Goal: Information Seeking & Learning: Learn about a topic

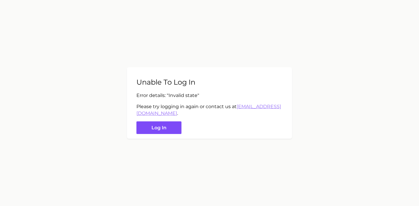
click at [151, 126] on button "Log in" at bounding box center [158, 128] width 45 height 13
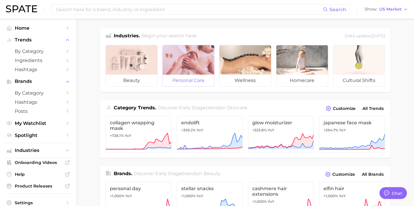
click at [168, 69] on div at bounding box center [188, 59] width 52 height 29
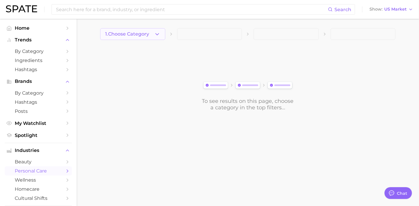
click at [160, 35] on button "1. Choose Category" at bounding box center [132, 34] width 65 height 12
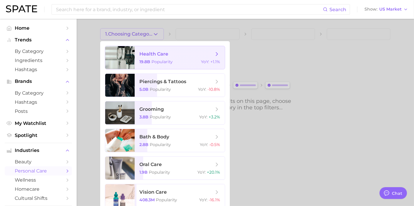
click at [172, 54] on span "health care" at bounding box center [176, 54] width 74 height 6
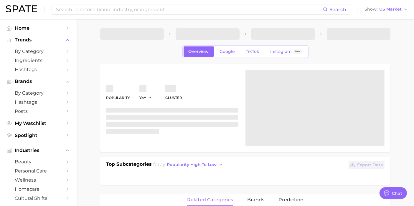
type textarea "x"
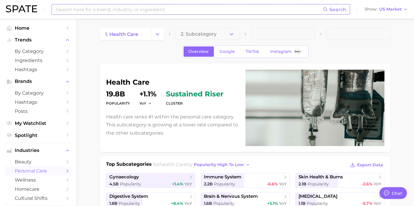
click at [110, 11] on input at bounding box center [188, 9] width 267 height 10
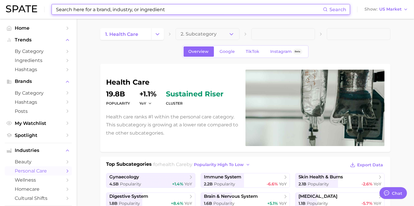
paste input "• IRS SS-4 Letter"
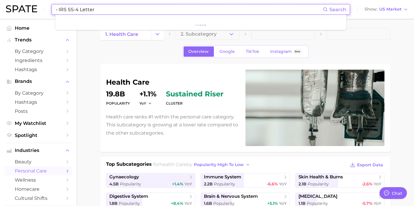
click at [108, 12] on input "• IRS SS-4 Letter" at bounding box center [188, 9] width 267 height 10
drag, startPoint x: 73, startPoint y: 9, endPoint x: 36, endPoint y: 9, distance: 36.5
click at [36, 9] on div "bright eye oil Search No results for " bright eye oil " Suggest Show US Market" at bounding box center [207, 9] width 402 height 19
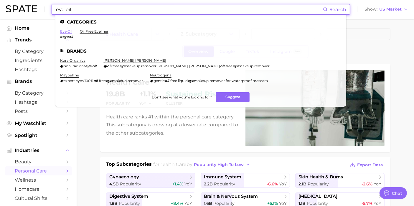
type input "eye oil"
click at [66, 31] on link "eye oil" at bounding box center [66, 31] width 12 height 4
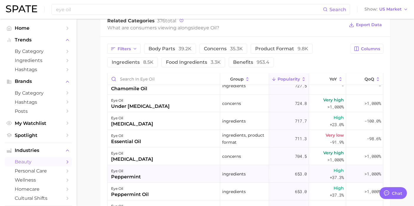
scroll to position [392, 0]
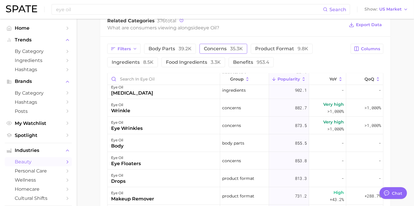
click at [228, 47] on span "concerns 35.3k" at bounding box center [223, 49] width 39 height 5
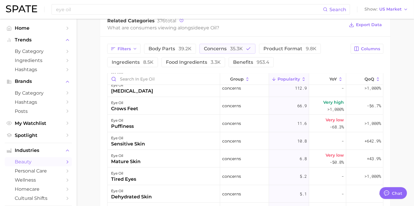
scroll to position [261, 0]
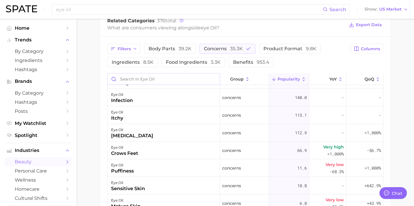
click at [152, 79] on input "Search in eye oil" at bounding box center [163, 79] width 112 height 11
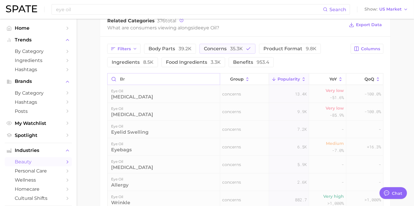
scroll to position [284, 0]
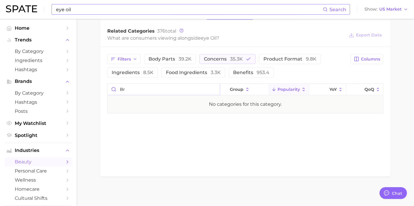
type input "br"
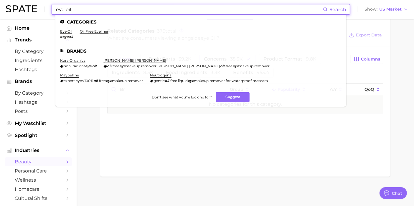
click at [101, 11] on input "eye oil" at bounding box center [188, 9] width 267 height 10
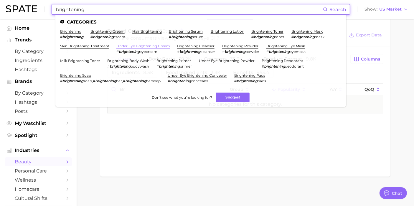
type input "brightening"
click at [161, 47] on link "under eye brightening cream" at bounding box center [143, 46] width 54 height 4
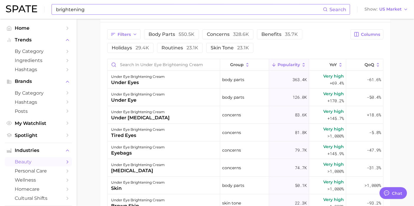
scroll to position [294, 0]
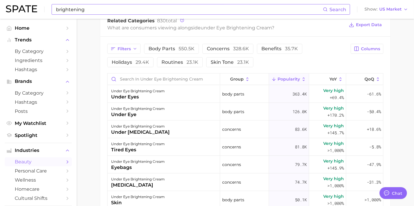
click at [277, 79] on span "Popularity" at bounding box center [288, 79] width 22 height 5
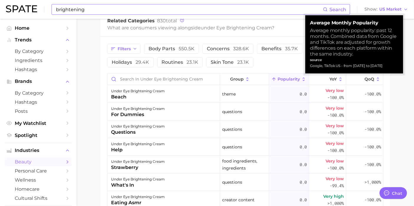
click at [279, 79] on span "Popularity" at bounding box center [288, 79] width 22 height 5
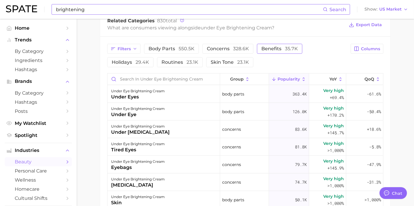
click at [287, 52] on span "35.7k" at bounding box center [291, 49] width 13 height 6
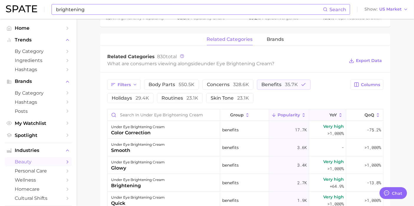
scroll to position [229, 0]
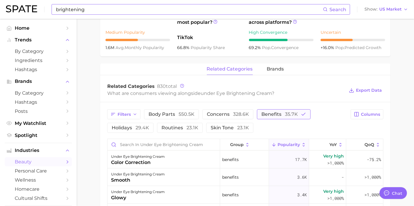
click at [283, 113] on span "benefits 35.7k" at bounding box center [279, 114] width 37 height 5
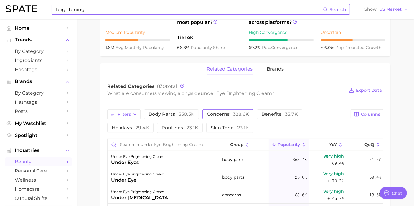
click at [240, 115] on span "328.6k" at bounding box center [241, 115] width 16 height 6
click at [183, 130] on button "routines 23.1k" at bounding box center [180, 128] width 46 height 10
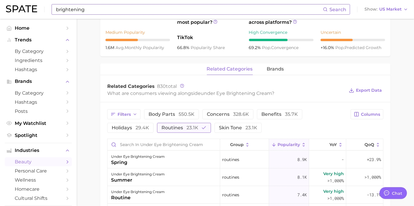
click at [183, 130] on span "routines 23.1k" at bounding box center [179, 128] width 37 height 5
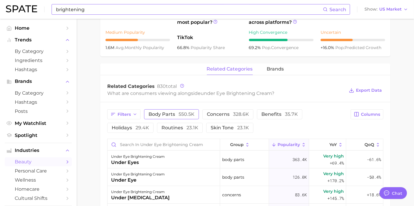
click at [178, 116] on span "550.5k" at bounding box center [186, 115] width 16 height 6
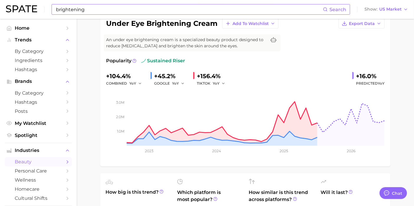
scroll to position [0, 0]
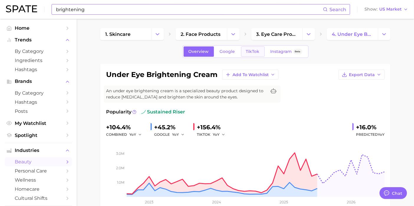
click at [251, 56] on link "TikTok" at bounding box center [253, 52] width 24 height 10
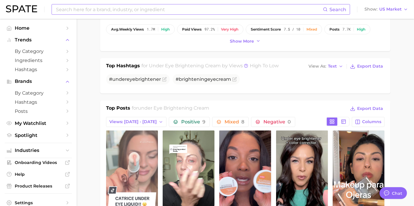
scroll to position [229, 0]
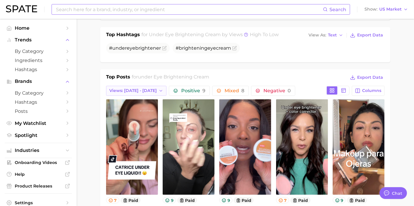
click at [158, 89] on icon "button" at bounding box center [160, 91] width 5 height 5
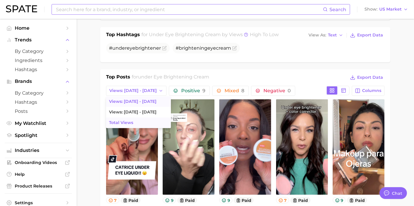
click at [135, 124] on button "Total Views" at bounding box center [138, 123] width 65 height 11
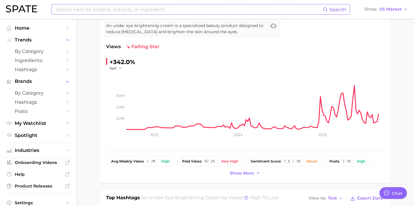
scroll to position [0, 0]
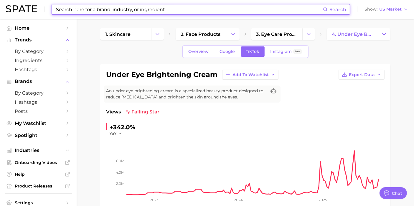
click at [144, 6] on input at bounding box center [188, 9] width 267 height 10
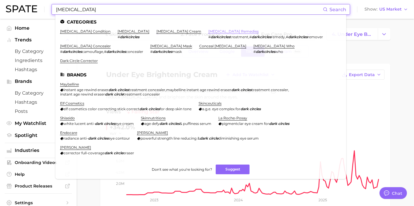
type input "[MEDICAL_DATA]"
click at [208, 32] on link "[MEDICAL_DATA] remedies" at bounding box center [233, 31] width 50 height 4
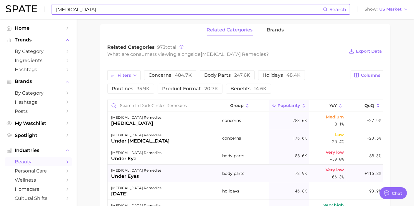
scroll to position [327, 0]
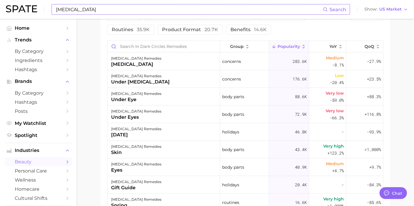
click at [289, 45] on span "Popularity" at bounding box center [288, 46] width 22 height 5
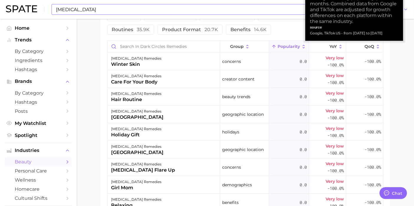
click at [289, 45] on span "Popularity" at bounding box center [288, 46] width 22 height 5
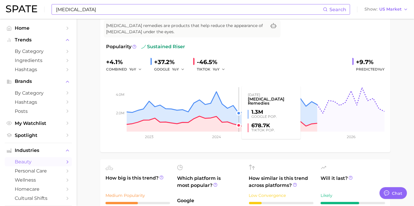
scroll to position [0, 0]
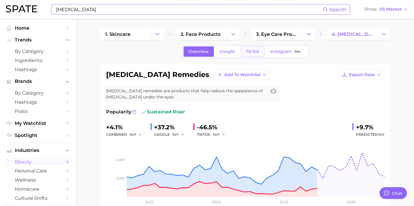
click at [249, 48] on link "TikTok" at bounding box center [253, 52] width 24 height 10
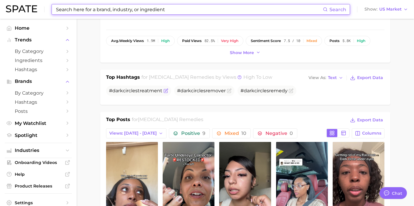
scroll to position [196, 0]
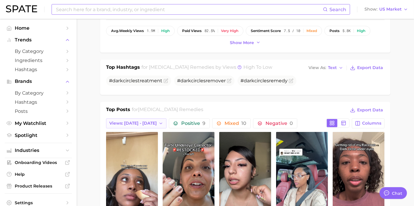
click at [136, 121] on span "Views: [DATE] - [DATE]" at bounding box center [132, 123] width 47 height 5
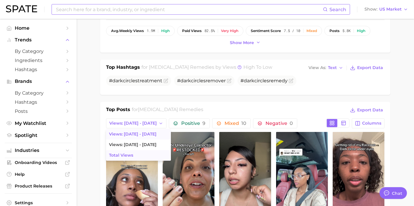
click at [134, 153] on button "Total Views" at bounding box center [138, 155] width 65 height 11
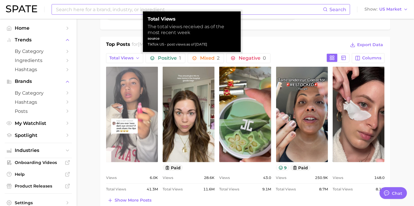
scroll to position [294, 0]
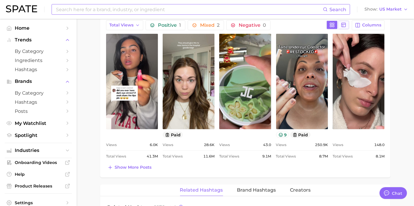
click at [345, 23] on rect at bounding box center [343, 25] width 4 height 4
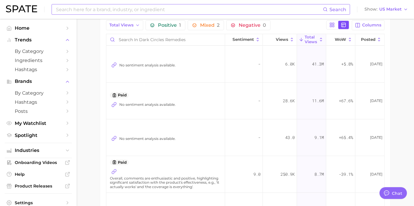
click at [346, 24] on icon at bounding box center [343, 24] width 5 height 5
click at [371, 24] on span "Columns" at bounding box center [371, 25] width 19 height 5
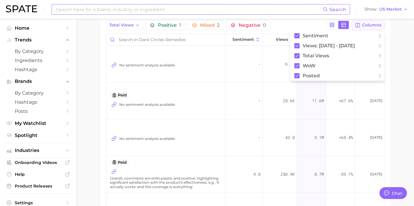
drag, startPoint x: 369, startPoint y: 25, endPoint x: 338, endPoint y: 24, distance: 30.9
click at [369, 25] on span "Columns" at bounding box center [371, 25] width 19 height 5
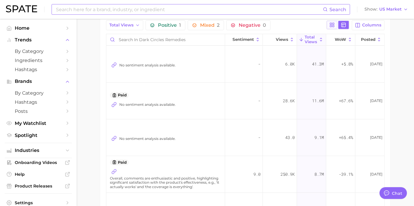
click at [336, 24] on button at bounding box center [331, 25] width 11 height 8
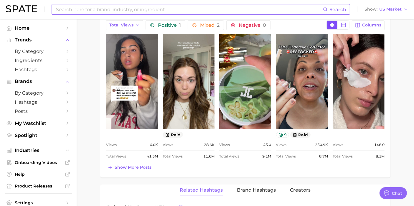
scroll to position [0, 0]
click at [360, 26] on icon "button" at bounding box center [357, 25] width 5 height 5
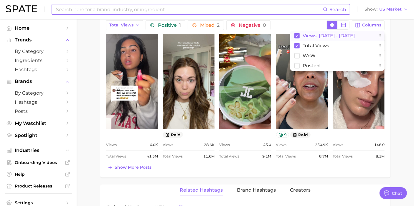
click at [324, 35] on span "Views: [DATE] - [DATE]" at bounding box center [328, 35] width 52 height 5
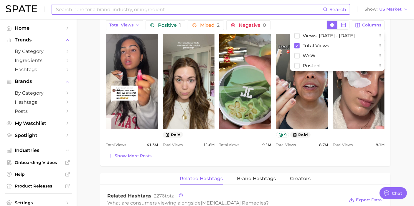
click at [362, 173] on div "Related Hashtags Brand Hashtags Creators" at bounding box center [245, 179] width 290 height 12
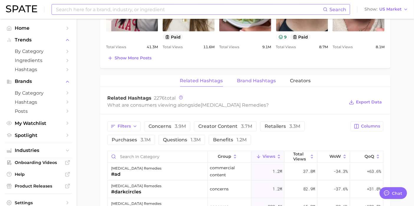
click at [263, 78] on span "Brand Hashtags" at bounding box center [256, 80] width 39 height 5
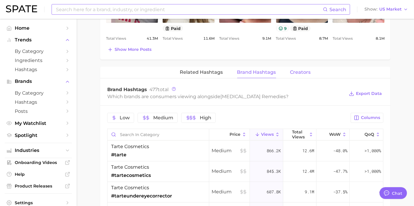
click at [309, 71] on span "Creators" at bounding box center [300, 72] width 21 height 5
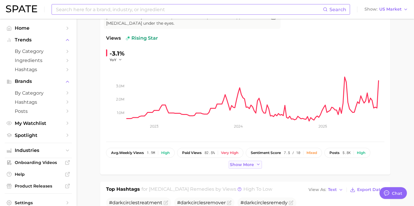
click at [243, 165] on span "Show more" at bounding box center [242, 164] width 24 height 5
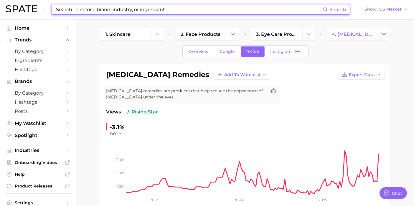
click at [137, 11] on input at bounding box center [188, 9] width 267 height 10
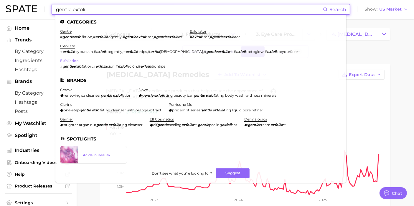
type input "gentle exfoli"
click at [69, 62] on link "exfoliation" at bounding box center [69, 61] width 19 height 4
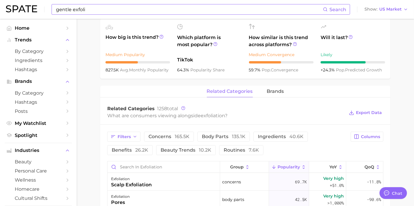
scroll to position [196, 0]
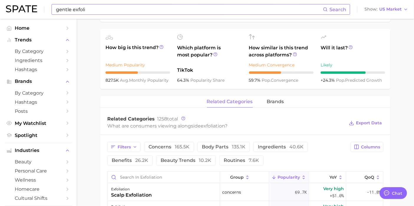
click at [232, 145] on span "135.1k" at bounding box center [239, 147] width 14 height 6
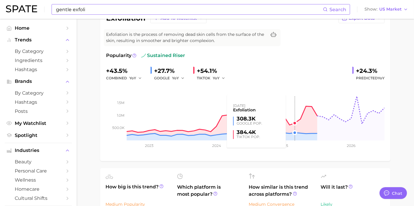
scroll to position [0, 0]
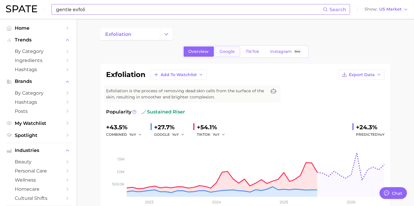
click at [230, 49] on span "Google" at bounding box center [227, 51] width 15 height 5
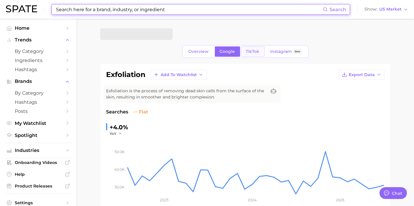
click at [252, 51] on span "TikTok" at bounding box center [253, 51] width 14 height 5
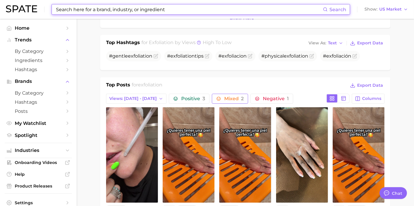
scroll to position [229, 0]
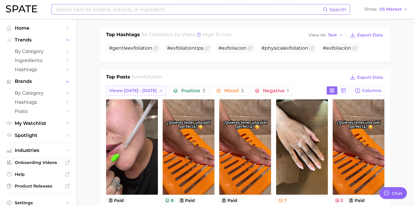
click at [142, 88] on span "Views: [DATE] - [DATE]" at bounding box center [132, 90] width 47 height 5
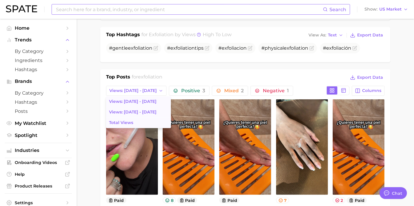
click at [126, 118] on button "Total Views" at bounding box center [138, 123] width 65 height 11
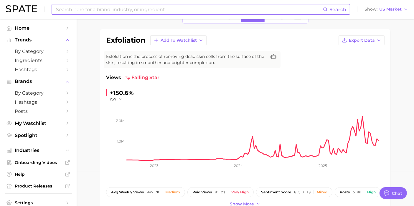
scroll to position [0, 0]
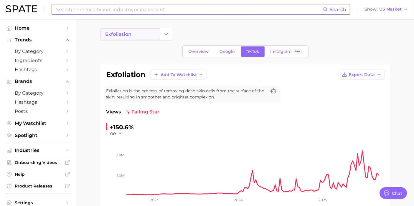
click at [129, 37] on span "exfoliation" at bounding box center [118, 34] width 26 height 6
click at [124, 13] on input at bounding box center [188, 9] width 267 height 10
click at [127, 6] on input at bounding box center [188, 9] width 267 height 10
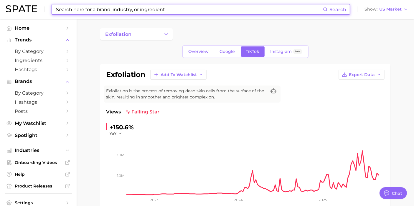
paste input "skin barrier friendly exfoliation"
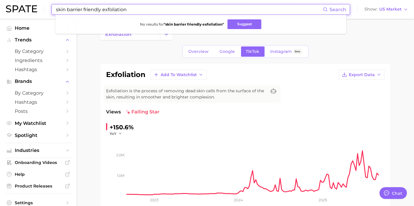
drag, startPoint x: 142, startPoint y: 12, endPoint x: 82, endPoint y: 10, distance: 59.8
click at [82, 10] on input "skin barrier friendly exfoliation" at bounding box center [188, 9] width 267 height 10
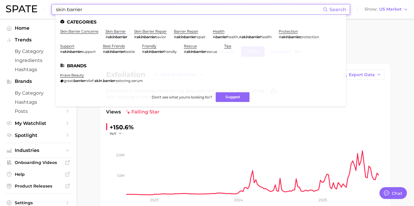
click at [74, 11] on input "skin barrier" at bounding box center [188, 9] width 267 height 10
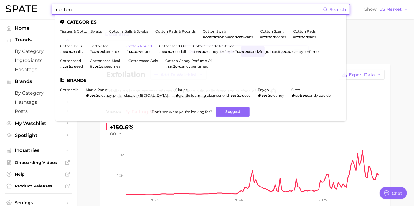
type input "cotton"
click at [145, 47] on link "cotton round" at bounding box center [139, 46] width 26 height 4
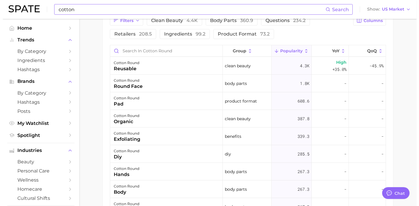
scroll to position [327, 0]
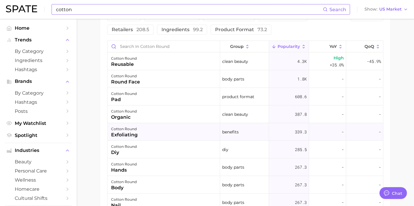
click at [129, 135] on div "exfoliating" at bounding box center [124, 135] width 26 height 7
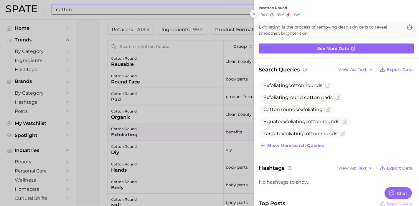
scroll to position [33, 0]
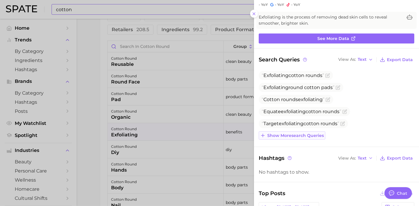
click at [315, 138] on button "Show more search queries" at bounding box center [291, 136] width 67 height 8
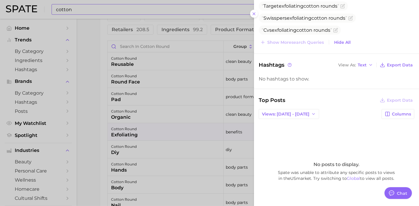
scroll to position [163, 0]
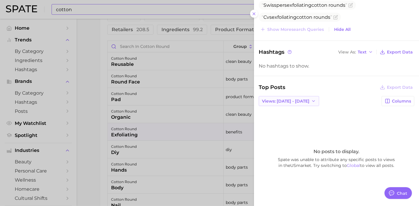
click at [282, 99] on span "Views: [DATE] - [DATE]" at bounding box center [285, 101] width 47 height 5
click at [287, 120] on button "Total Views" at bounding box center [290, 122] width 65 height 11
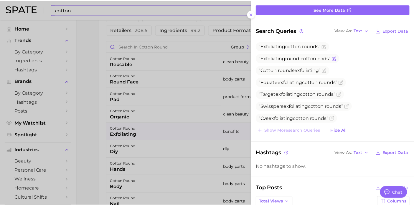
scroll to position [0, 0]
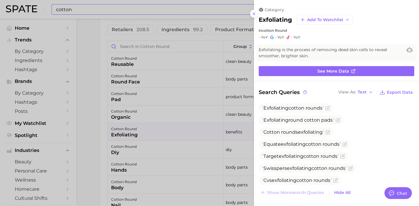
click at [225, 54] on div at bounding box center [209, 103] width 419 height 206
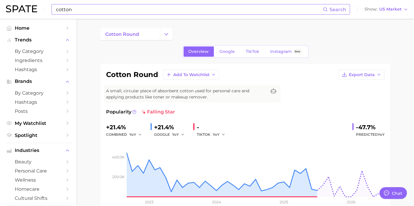
click at [251, 40] on div "cotton round" at bounding box center [245, 34] width 290 height 12
click at [251, 51] on span "TikTok" at bounding box center [253, 51] width 14 height 5
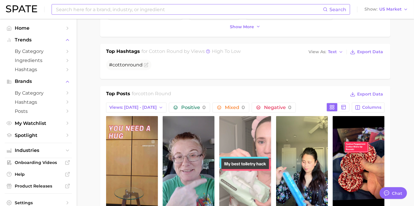
scroll to position [261, 0]
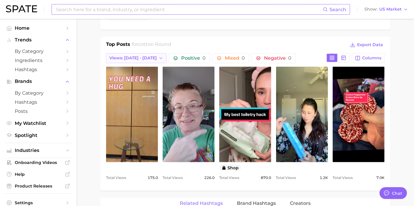
click at [142, 58] on span "Views: [DATE] - [DATE]" at bounding box center [132, 58] width 47 height 5
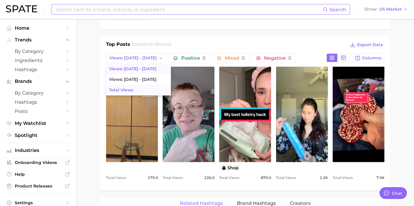
click at [140, 89] on button "Total Views" at bounding box center [138, 90] width 65 height 11
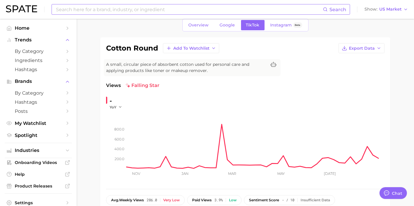
scroll to position [0, 0]
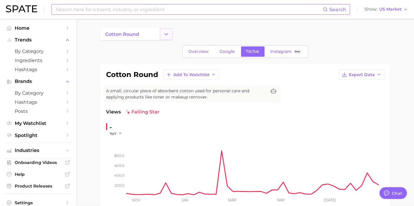
click at [163, 30] on button "Change Category" at bounding box center [166, 34] width 13 height 12
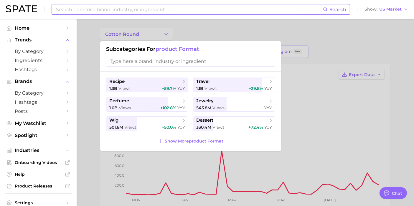
click at [155, 8] on input at bounding box center [188, 9] width 267 height 10
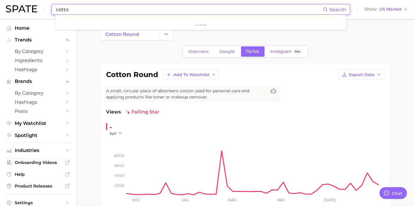
type input "cotton"
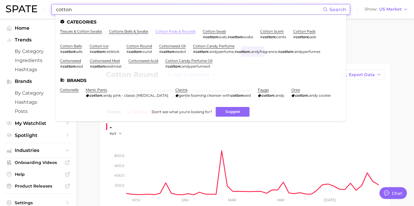
click at [183, 33] on link "cotton pads & rounds" at bounding box center [175, 31] width 40 height 4
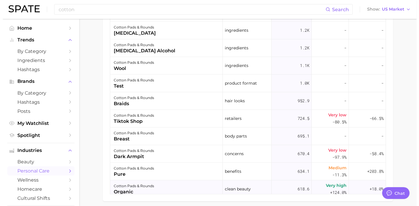
scroll to position [458, 0]
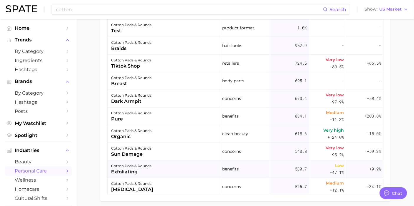
click at [128, 170] on div "exfoliating" at bounding box center [131, 172] width 40 height 7
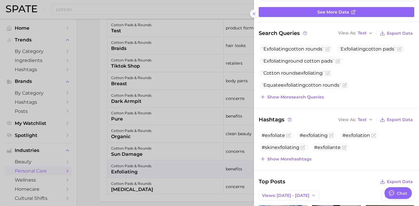
scroll to position [65, 0]
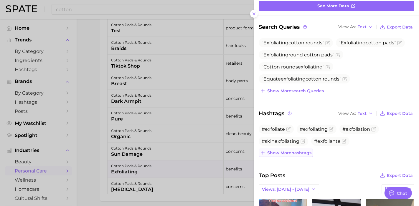
click at [298, 152] on span "Show more hashtags" at bounding box center [289, 153] width 44 height 5
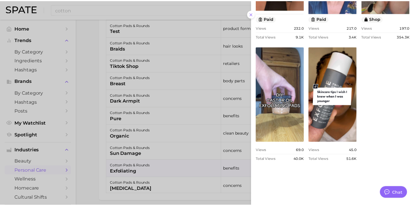
scroll to position [462, 0]
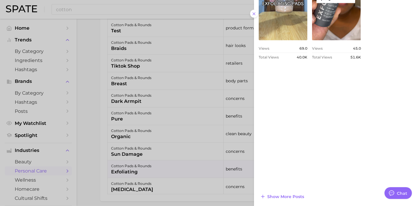
click at [102, 170] on div at bounding box center [209, 103] width 419 height 206
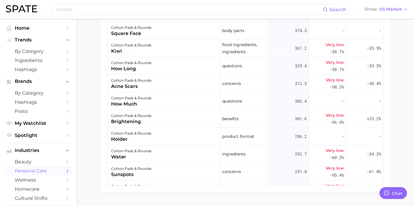
scroll to position [318, 0]
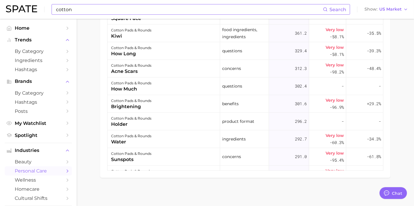
click at [145, 9] on input "cotton" at bounding box center [188, 9] width 267 height 10
type input "c"
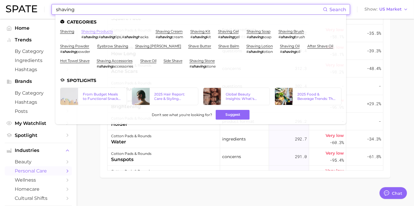
type input "shaving"
click at [94, 33] on link "shaving products" at bounding box center [96, 31] width 31 height 4
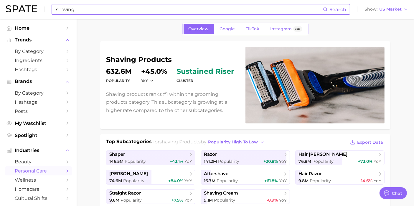
scroll to position [65, 0]
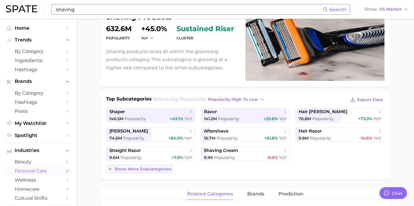
click at [146, 168] on span "Show more subcategories" at bounding box center [143, 169] width 57 height 5
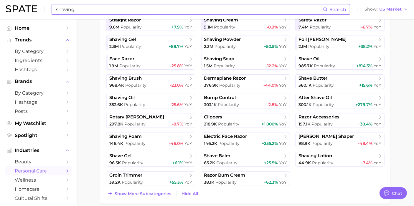
scroll to position [229, 0]
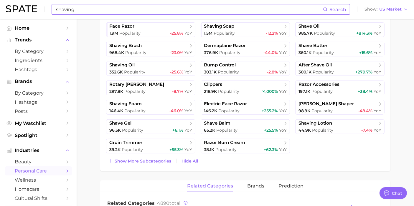
click at [407, 112] on main "1. grooming 2. grooming products 3. shaving products 4. Subcategory Overview Go…" at bounding box center [245, 144] width 337 height 709
click at [153, 160] on span "Show more subcategories" at bounding box center [143, 161] width 57 height 5
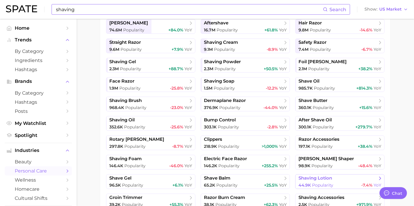
scroll to position [163, 0]
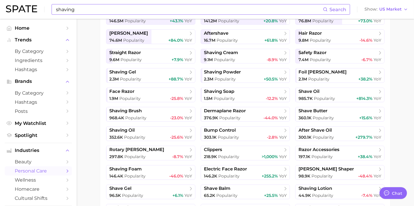
click at [351, 135] on div "300.1k Popularity +279.7% YoY" at bounding box center [339, 138] width 83 height 6
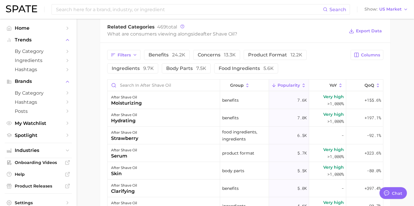
click at [285, 85] on span "Popularity" at bounding box center [288, 85] width 22 height 5
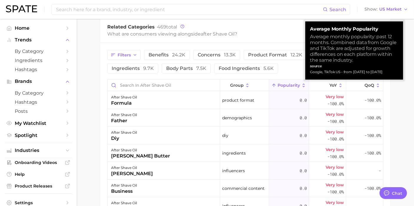
click at [285, 85] on span "Popularity" at bounding box center [288, 85] width 22 height 5
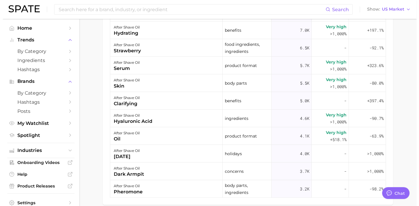
scroll to position [392, 0]
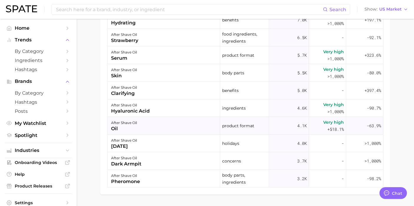
click at [141, 125] on div "after shave oil oil" at bounding box center [163, 126] width 112 height 18
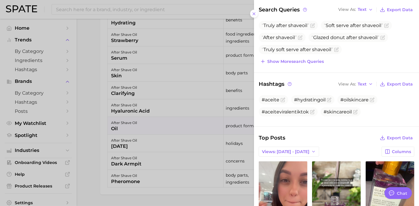
scroll to position [131, 0]
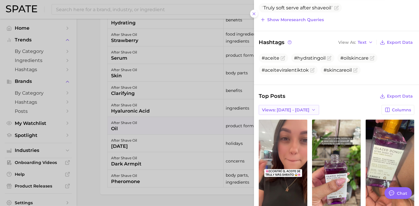
click at [290, 110] on span "Views: [DATE] - [DATE]" at bounding box center [285, 110] width 47 height 5
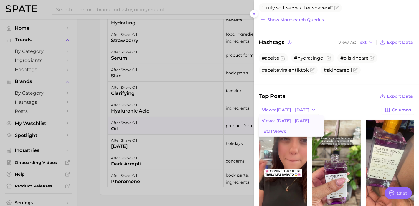
click at [291, 128] on button "Total Views" at bounding box center [290, 131] width 65 height 11
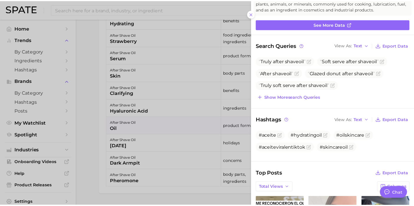
scroll to position [0, 0]
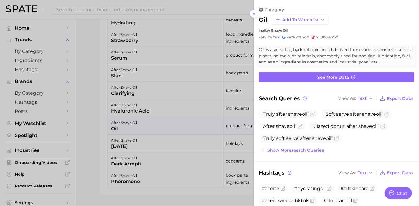
click at [95, 137] on div at bounding box center [209, 103] width 419 height 206
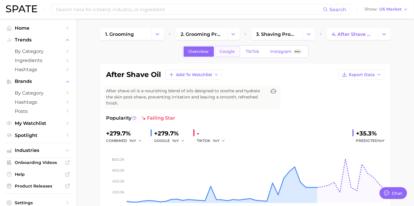
click at [224, 50] on span "Google" at bounding box center [227, 51] width 15 height 5
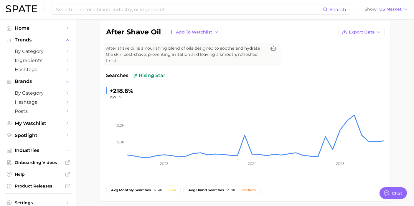
scroll to position [33, 0]
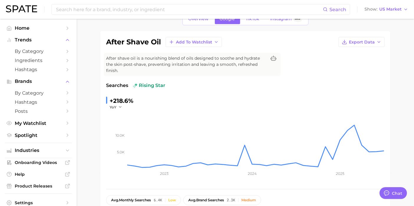
click at [303, 61] on div "after shave oil Add to Watchlist Export Data After shave oil is a nourishing bl…" at bounding box center [245, 121] width 278 height 168
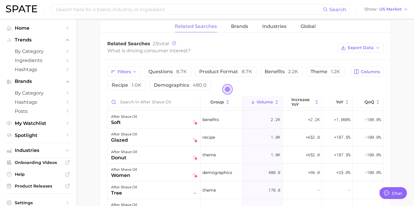
click at [228, 87] on span "Open the dialog" at bounding box center [227, 89] width 11 height 11
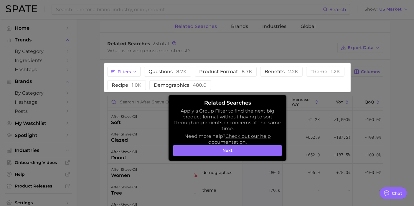
scroll to position [319, 0]
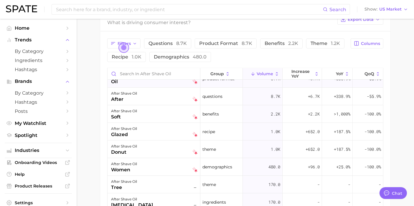
scroll to position [0, 0]
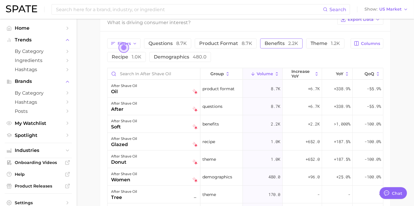
click at [288, 42] on span "2.2k" at bounding box center [293, 44] width 10 height 6
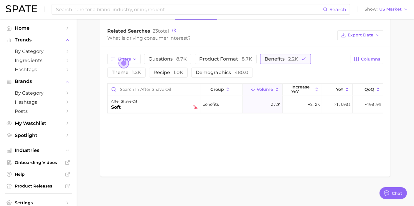
scroll to position [306, 0]
click at [219, 60] on span "product format 8.7k" at bounding box center [225, 60] width 53 height 6
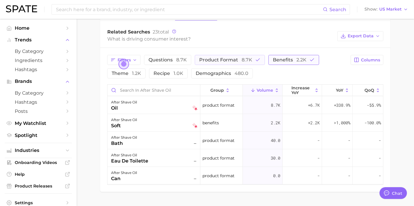
click at [295, 62] on button "benefits 2.2k" at bounding box center [293, 60] width 51 height 10
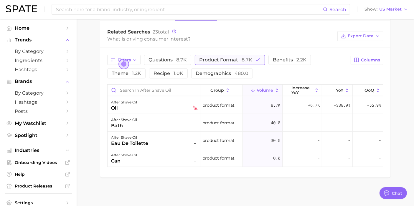
click at [246, 60] on span "8.7k" at bounding box center [246, 60] width 11 height 6
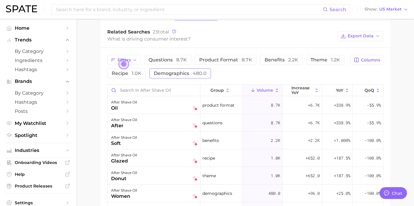
click at [163, 69] on button "demographics 480.0" at bounding box center [180, 74] width 62 height 10
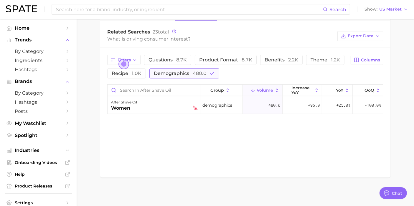
click at [163, 69] on button "demographics 480.0" at bounding box center [184, 74] width 70 height 10
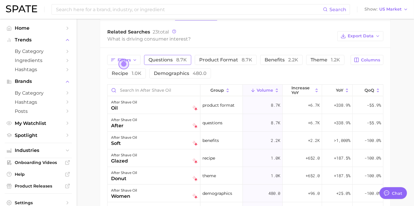
click at [158, 57] on span "questions 8.7k" at bounding box center [167, 60] width 38 height 6
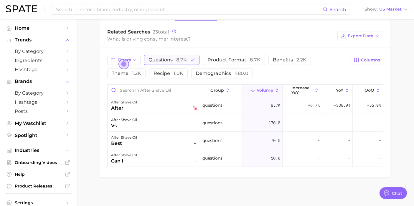
click at [158, 57] on span "questions 8.7k" at bounding box center [167, 60] width 38 height 6
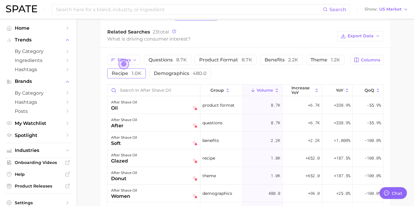
click at [132, 71] on span "1.0k" at bounding box center [137, 74] width 10 height 6
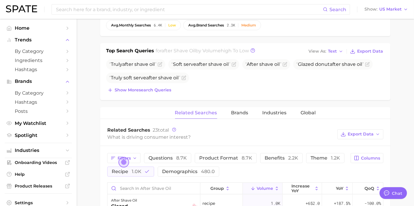
scroll to position [175, 0]
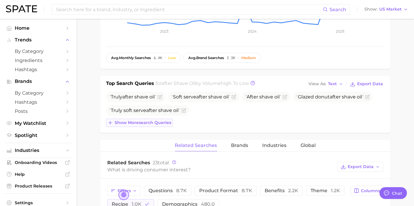
click at [152, 122] on span "Show more search queries" at bounding box center [143, 122] width 57 height 5
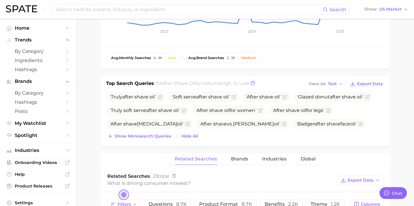
click at [97, 113] on main "1. grooming 2. grooming products 3. shaving products 4. after shave oil Overvie…" at bounding box center [245, 98] width 337 height 508
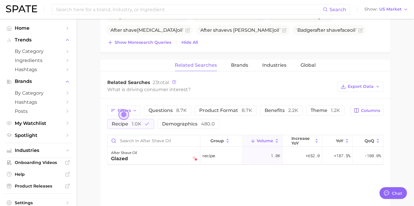
scroll to position [273, 0]
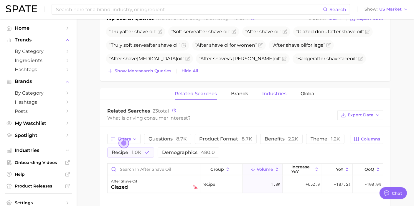
click at [273, 89] on button "Industries" at bounding box center [274, 93] width 24 height 11
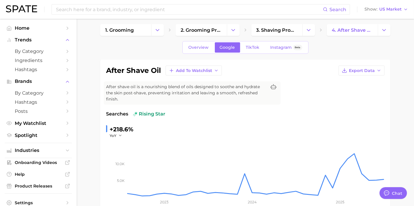
scroll to position [0, 0]
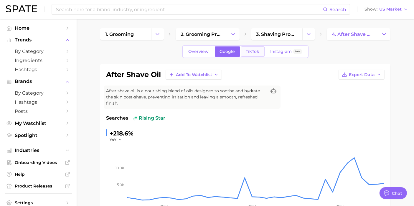
click at [250, 54] on span "TikTok" at bounding box center [253, 51] width 14 height 5
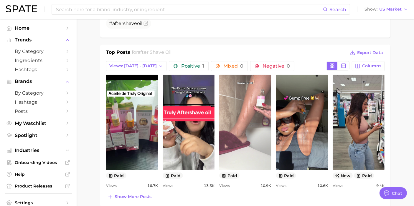
scroll to position [294, 0]
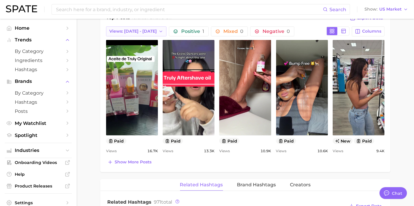
click at [125, 31] on span "Views: [DATE] - [DATE]" at bounding box center [132, 31] width 47 height 5
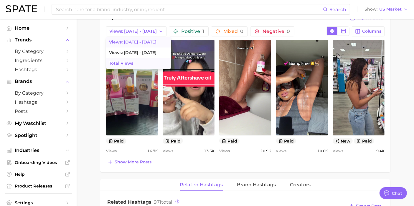
click at [131, 62] on span "Total Views" at bounding box center [121, 63] width 24 height 5
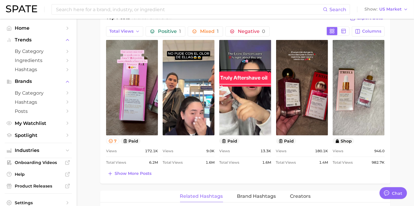
scroll to position [0, 0]
click at [374, 30] on span "Columns" at bounding box center [371, 31] width 19 height 5
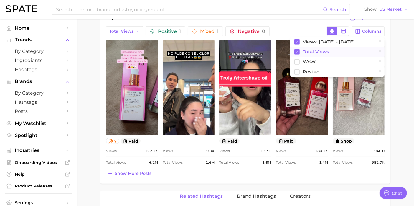
click at [315, 51] on span "Total Views" at bounding box center [315, 51] width 26 height 5
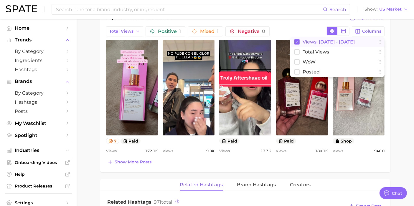
click at [327, 42] on span "Views: [DATE] - [DATE]" at bounding box center [328, 41] width 52 height 5
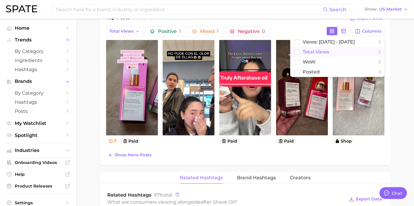
click at [318, 54] on button "Total Views" at bounding box center [337, 52] width 94 height 10
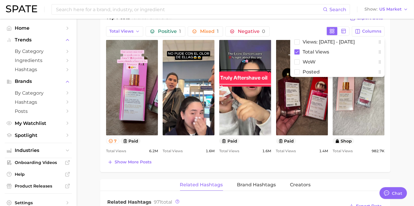
click at [406, 115] on main "1. grooming 2. grooming products 3. shaving products 4. after shave oil Overvie…" at bounding box center [245, 111] width 337 height 774
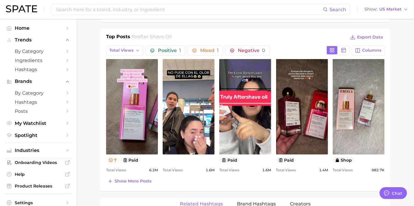
scroll to position [261, 0]
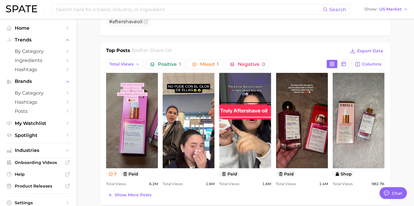
click at [410, 81] on main "1. grooming 2. grooming products 3. shaving products 4. after shave oil Overvie…" at bounding box center [245, 144] width 337 height 774
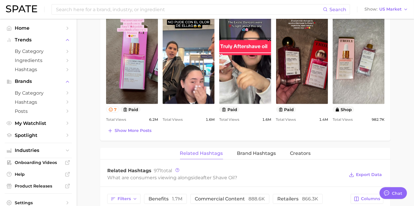
scroll to position [360, 0]
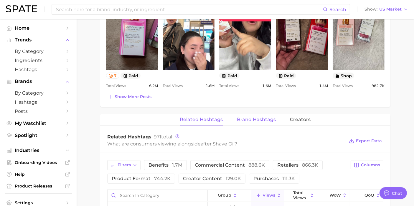
click at [262, 114] on button "Brand Hashtags" at bounding box center [256, 119] width 39 height 11
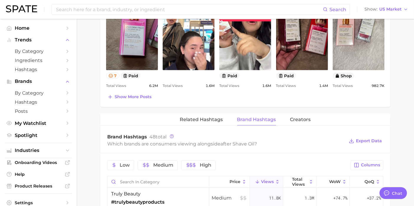
scroll to position [425, 0]
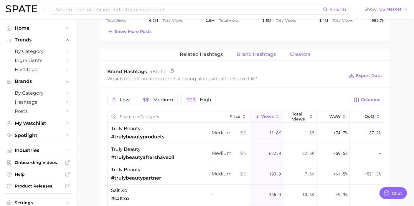
click at [299, 52] on span "Creators" at bounding box center [300, 54] width 21 height 5
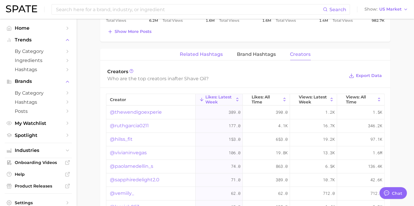
click at [199, 55] on span "Related Hashtags" at bounding box center [201, 54] width 43 height 5
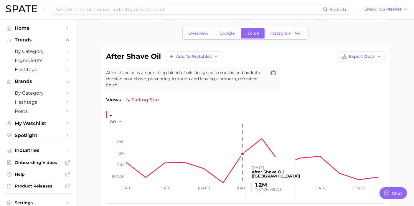
scroll to position [0, 0]
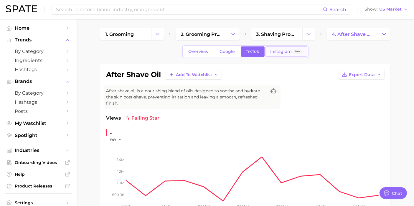
click at [279, 49] on span "Instagram" at bounding box center [280, 51] width 21 height 5
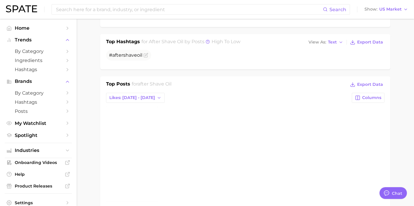
scroll to position [261, 0]
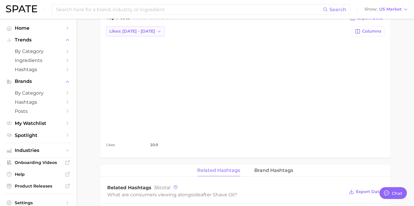
click at [122, 26] on button "Likes: [DATE] - [DATE]" at bounding box center [135, 31] width 59 height 10
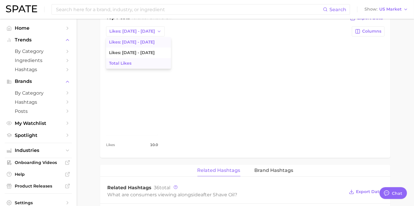
click at [131, 59] on button "Total Likes" at bounding box center [138, 63] width 65 height 11
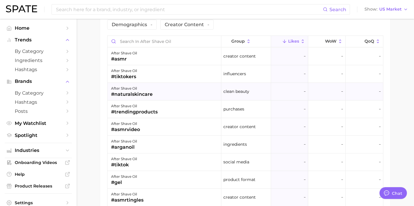
scroll to position [425, 0]
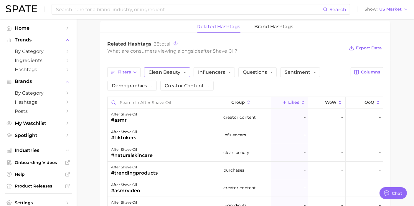
click at [178, 72] on span "Clean beauty -" at bounding box center [166, 72] width 37 height 5
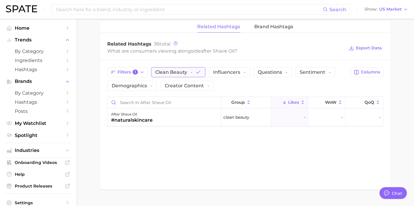
click at [178, 72] on span "Clean beauty -" at bounding box center [173, 72] width 37 height 5
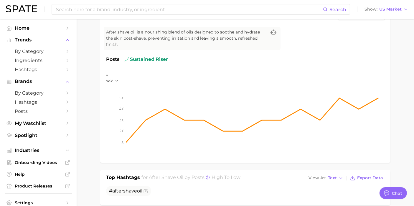
scroll to position [0, 0]
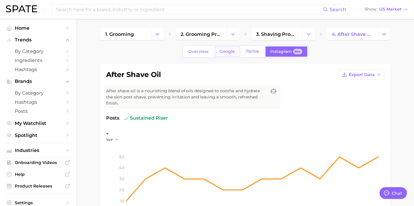
click at [224, 48] on link "Google" at bounding box center [227, 52] width 25 height 10
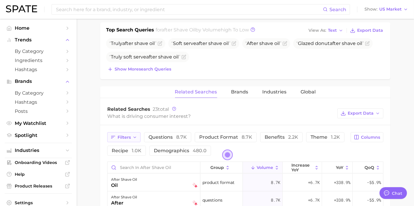
scroll to position [294, 0]
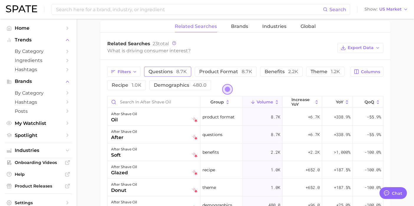
click at [175, 72] on span "questions 8.7k" at bounding box center [167, 72] width 38 height 6
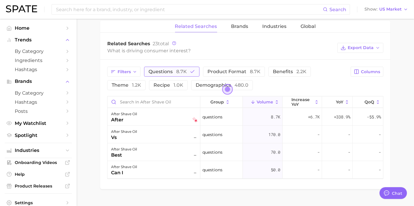
click at [175, 72] on span "questions 8.7k" at bounding box center [167, 72] width 38 height 6
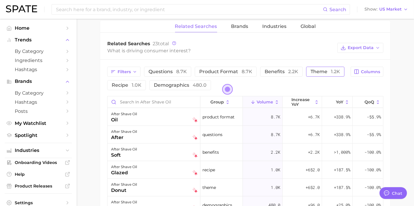
click at [310, 72] on span "theme 1.2k" at bounding box center [324, 72] width 29 height 6
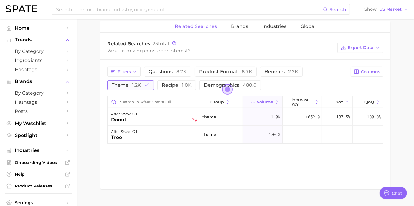
click at [309, 72] on div "Filters questions 8.7k product format 8.7k benefits 2.2k theme 1.2k recipe 1.0k…" at bounding box center [227, 79] width 240 height 24
click at [214, 80] on button "demographics 480.0" at bounding box center [230, 85] width 62 height 10
click at [213, 82] on span "demographics 480.0" at bounding box center [230, 85] width 53 height 6
click at [160, 82] on button "recipe 1.0k" at bounding box center [176, 85] width 39 height 10
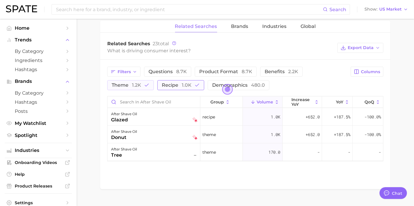
click at [160, 82] on button "recipe 1.0k" at bounding box center [180, 85] width 47 height 10
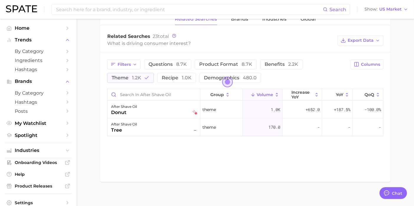
scroll to position [306, 0]
